Goal: Complete application form

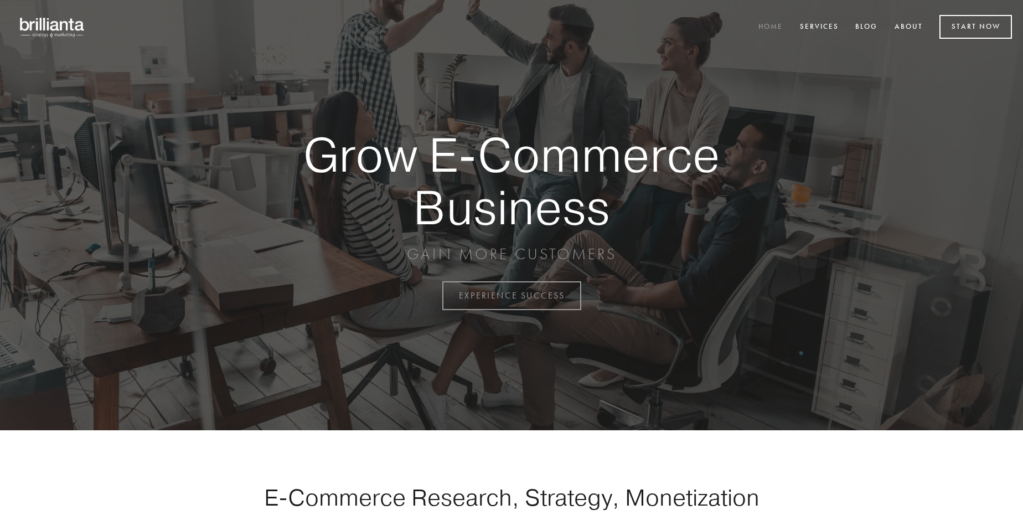
scroll to position [2903, 0]
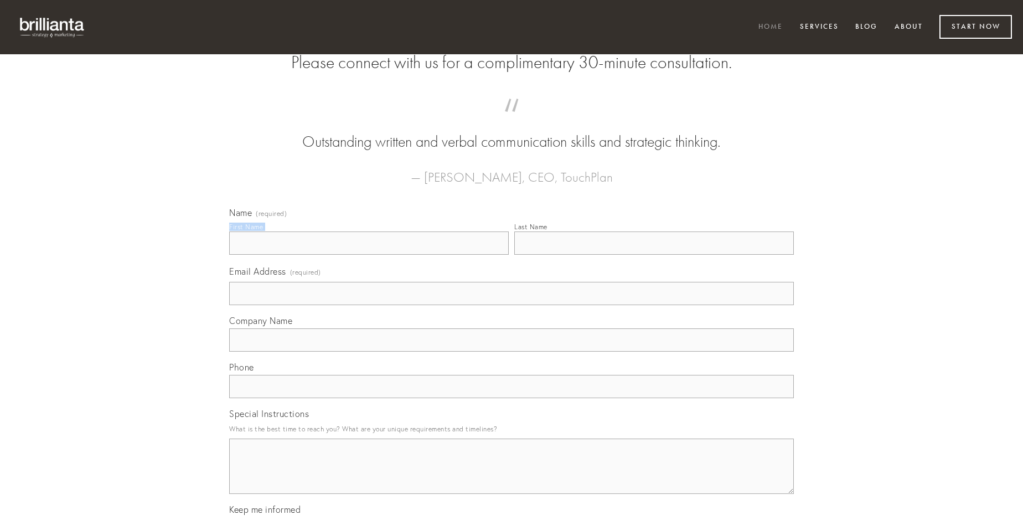
type input "[PERSON_NAME]"
click at [654, 255] on input "Last Name" at bounding box center [654, 242] width 280 height 23
type input "[PERSON_NAME]"
click at [512, 305] on input "Email Address (required)" at bounding box center [511, 293] width 565 height 23
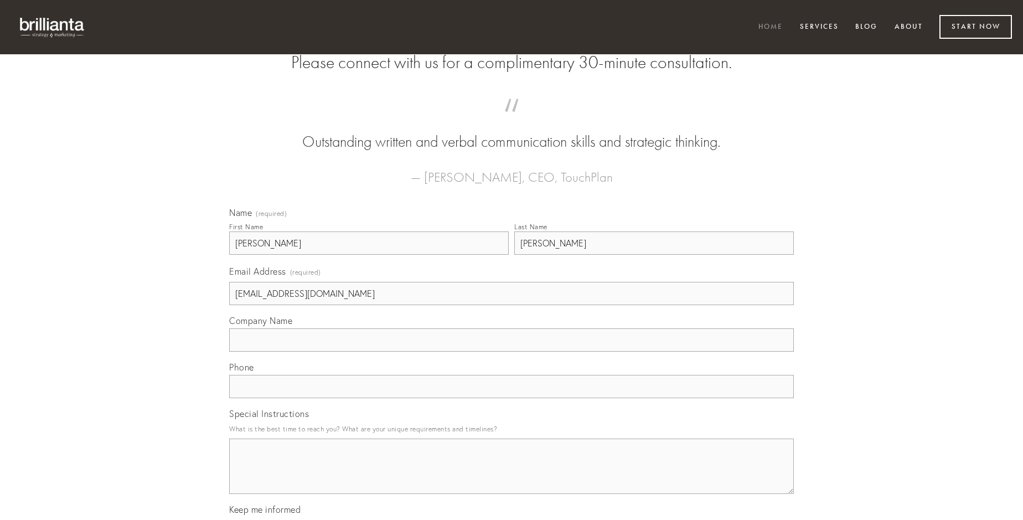
type input "[EMAIL_ADDRESS][DOMAIN_NAME]"
click at [512, 352] on input "Company Name" at bounding box center [511, 339] width 565 height 23
type input "adulescens"
click at [512, 398] on input "text" at bounding box center [511, 386] width 565 height 23
click at [512, 476] on textarea "Special Instructions" at bounding box center [511, 466] width 565 height 55
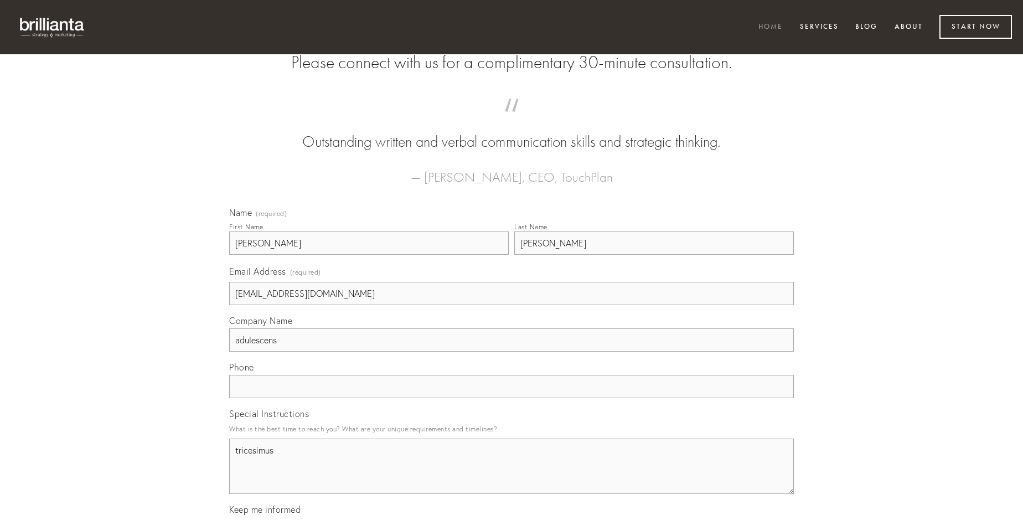
type textarea "tricesimus"
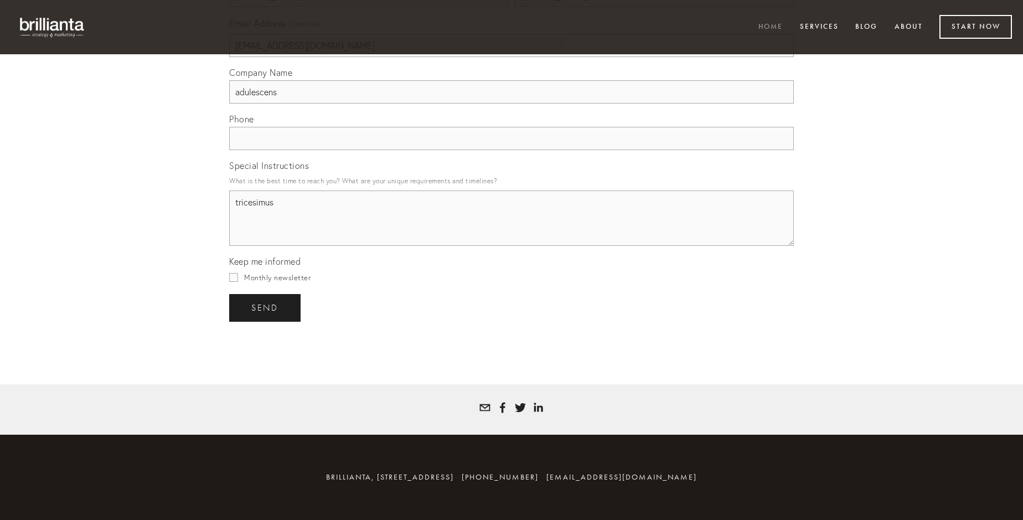
click at [266, 307] on span "send" at bounding box center [264, 308] width 27 height 10
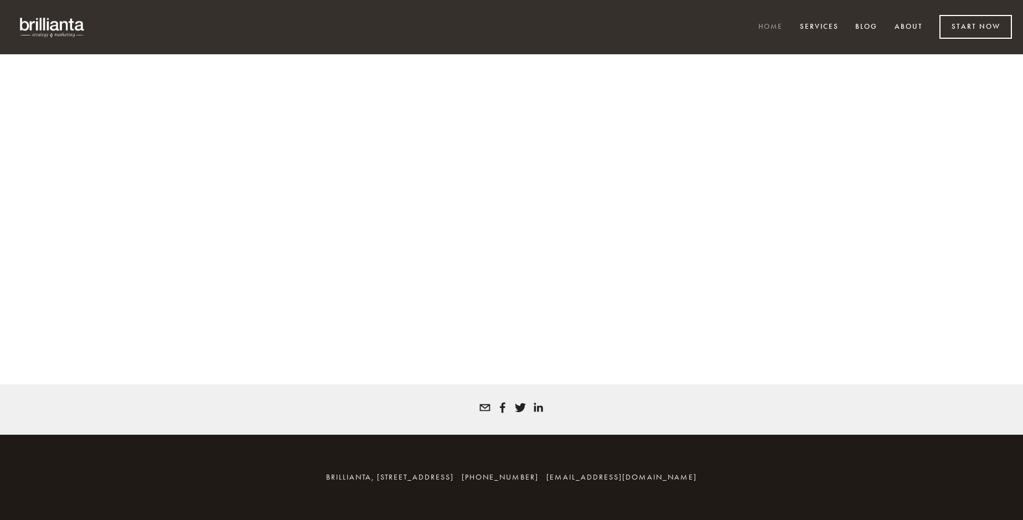
scroll to position [2888, 0]
